Goal: Task Accomplishment & Management: Manage account settings

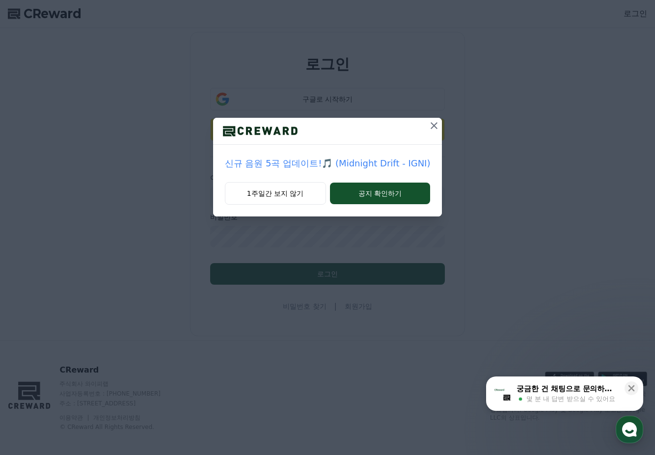
click at [435, 125] on icon at bounding box center [434, 126] width 12 height 12
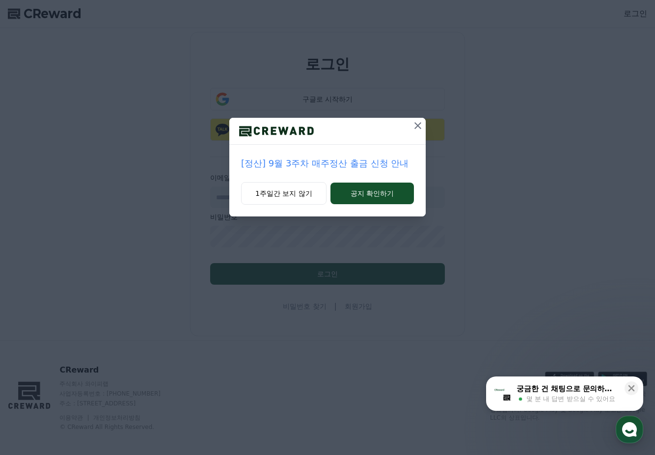
click at [417, 125] on icon at bounding box center [417, 125] width 7 height 7
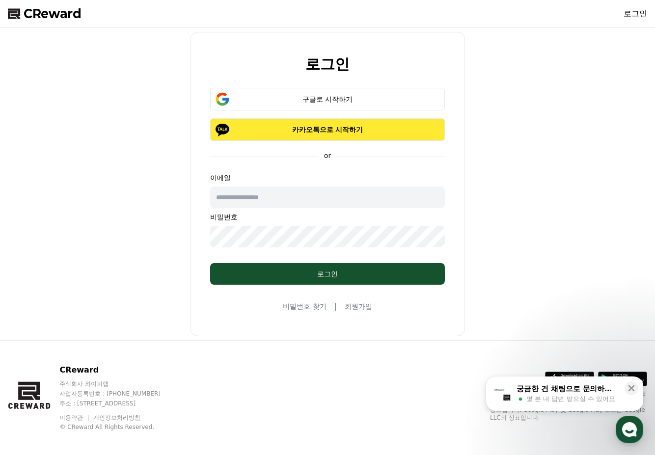
click at [321, 133] on p "카카오톡으로 시작하기" at bounding box center [327, 130] width 206 height 10
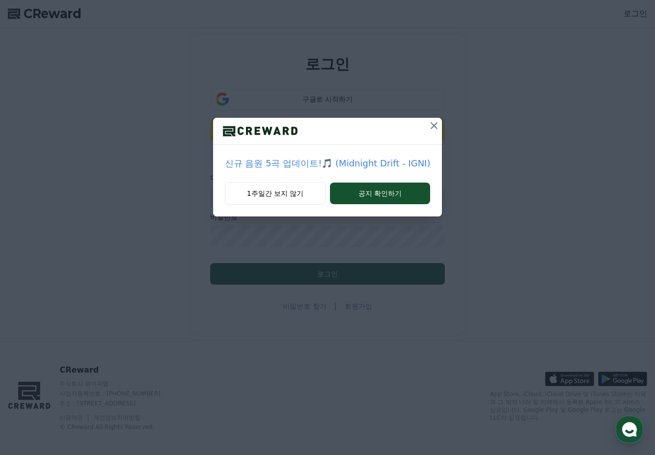
click at [435, 125] on icon at bounding box center [434, 126] width 12 height 12
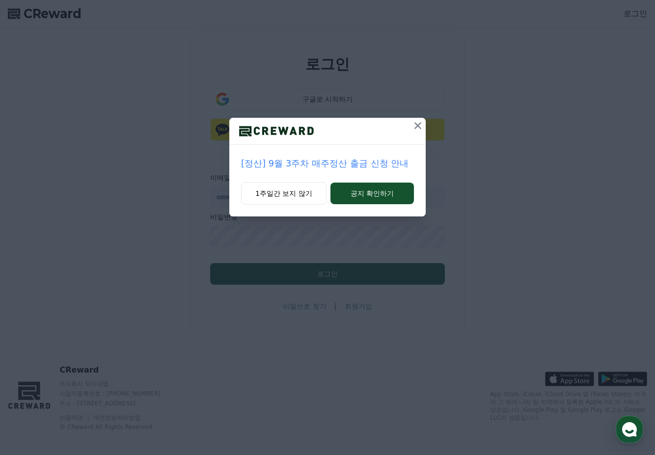
click at [418, 128] on icon at bounding box center [418, 126] width 12 height 12
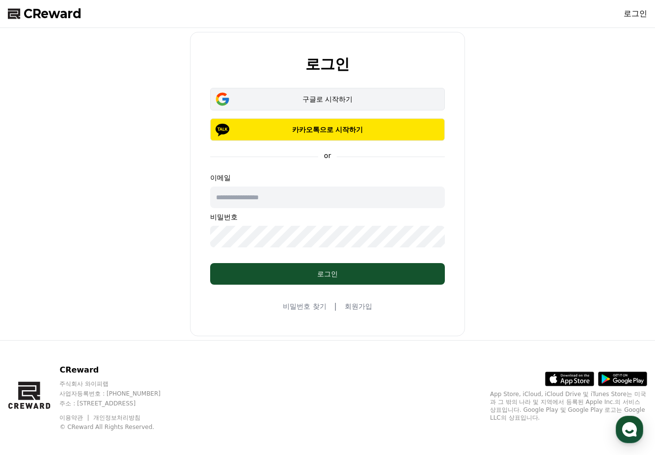
click at [377, 97] on div "구글로 시작하기" at bounding box center [327, 99] width 206 height 10
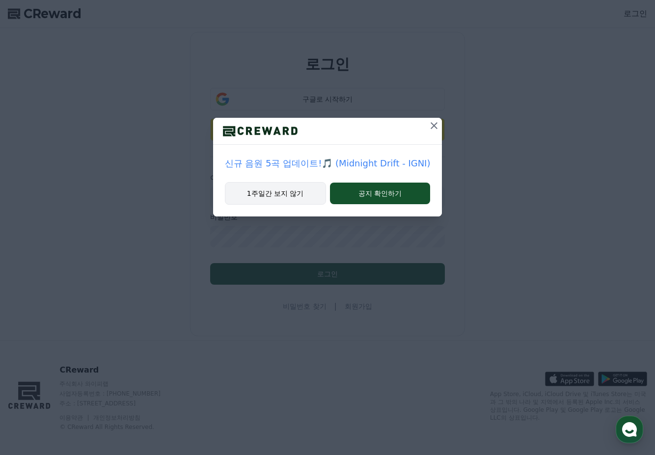
click at [305, 196] on button "1주일간 보지 않기" at bounding box center [275, 193] width 101 height 23
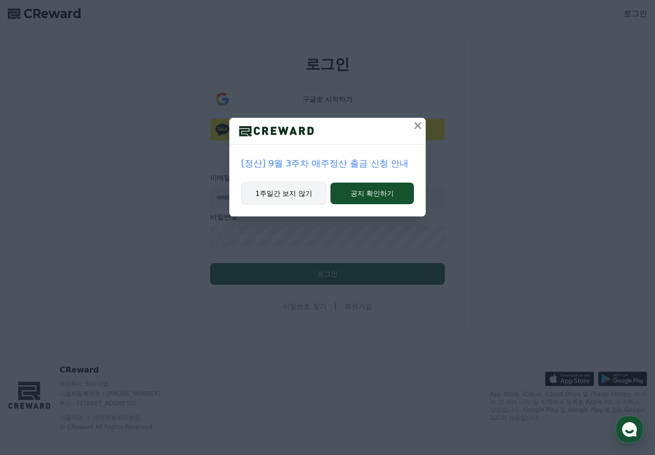
click at [294, 193] on button "1주일간 보지 않기" at bounding box center [283, 193] width 85 height 23
